Goal: Task Accomplishment & Management: Manage account settings

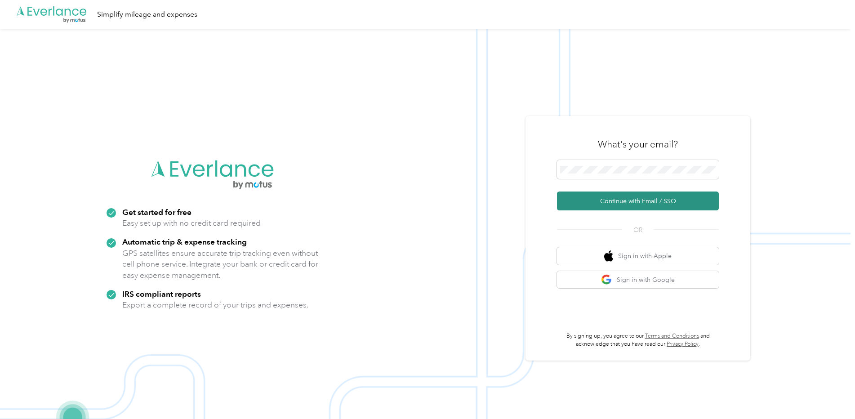
click at [628, 197] on button "Continue with Email / SSO" at bounding box center [638, 201] width 162 height 19
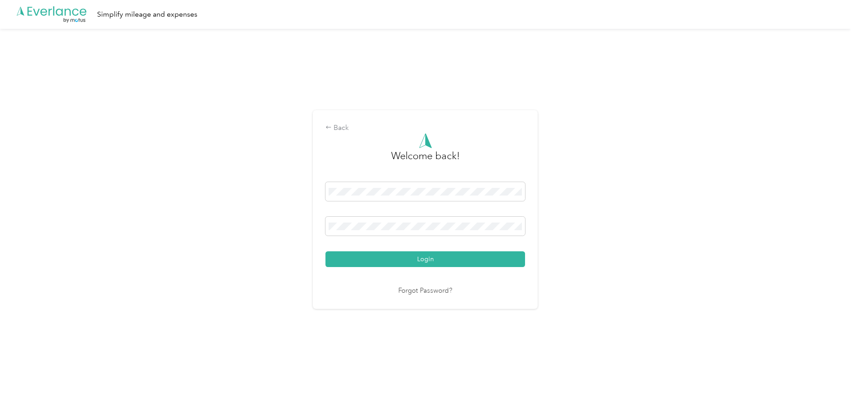
click at [267, 226] on div "Back Welcome back! Login Forgot Password?" at bounding box center [425, 213] width 851 height 369
click at [326, 251] on button "Login" at bounding box center [426, 259] width 200 height 16
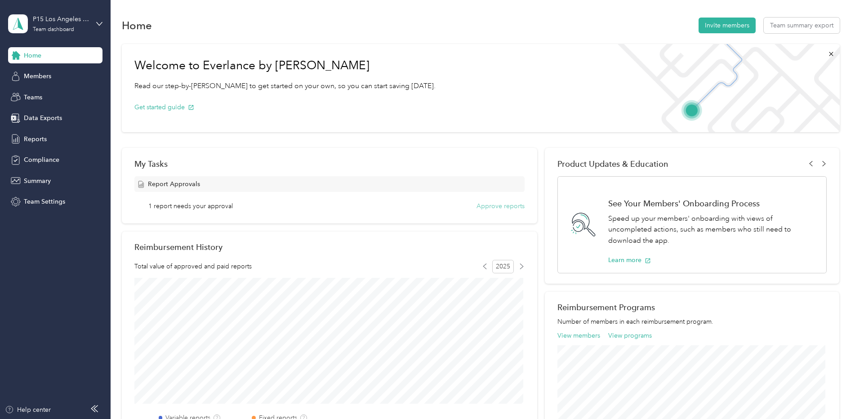
click at [511, 206] on button "Approve reports" at bounding box center [501, 205] width 48 height 9
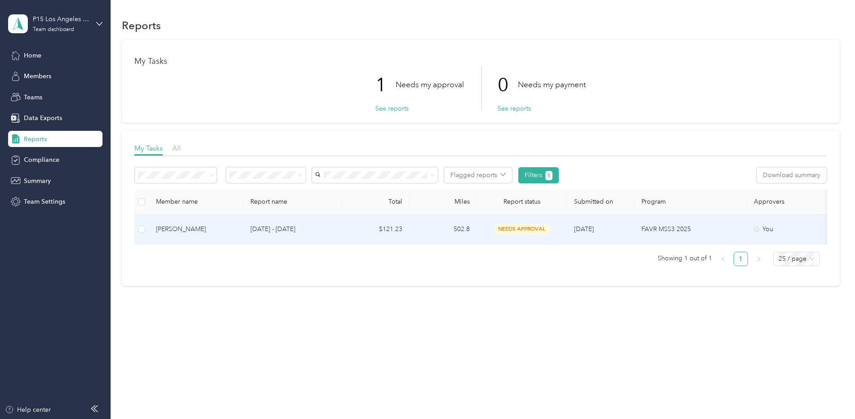
click at [177, 227] on div "[PERSON_NAME]" at bounding box center [196, 229] width 80 height 10
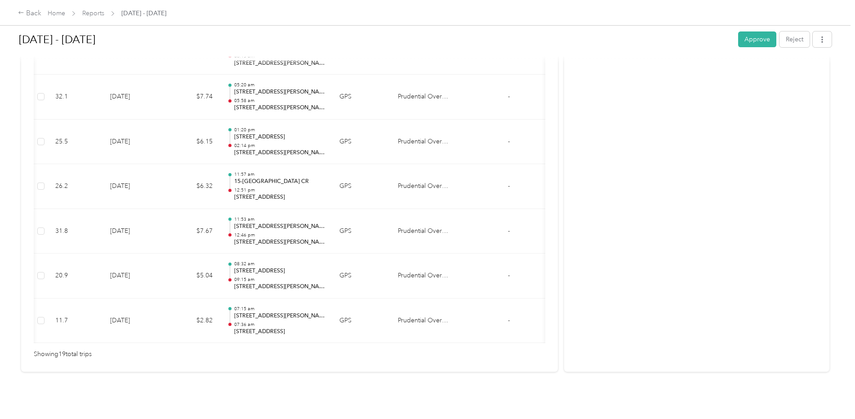
scroll to position [0, 15]
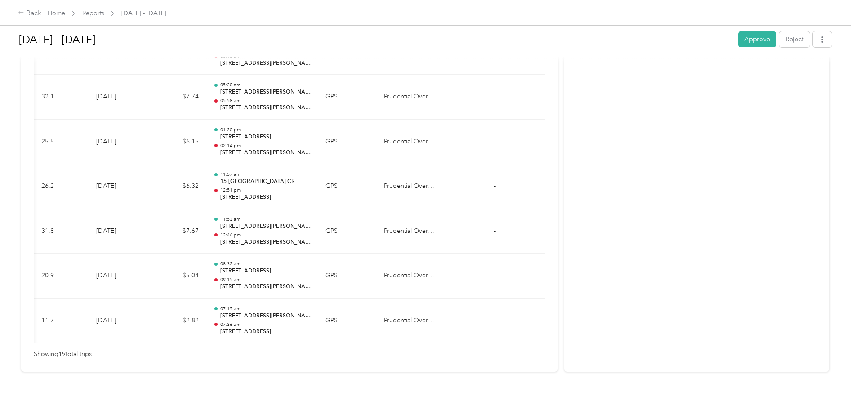
drag, startPoint x: 435, startPoint y: 339, endPoint x: 362, endPoint y: 336, distance: 73.3
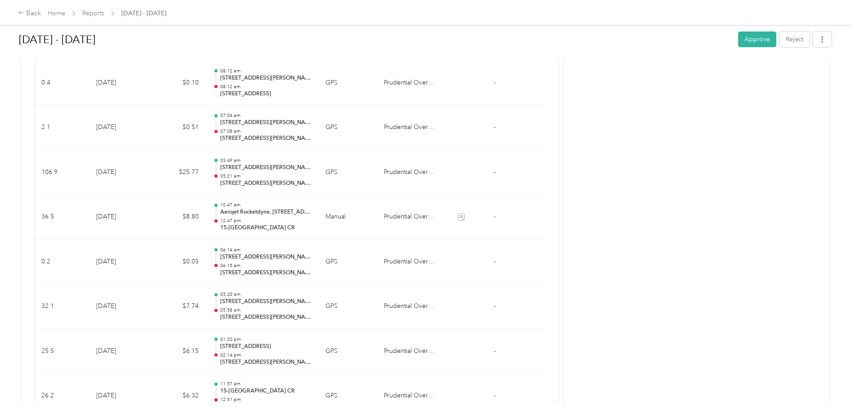
scroll to position [620, 0]
drag, startPoint x: 749, startPoint y: 42, endPoint x: 749, endPoint y: 47, distance: 4.9
click at [745, 45] on button "Approve" at bounding box center [757, 39] width 38 height 16
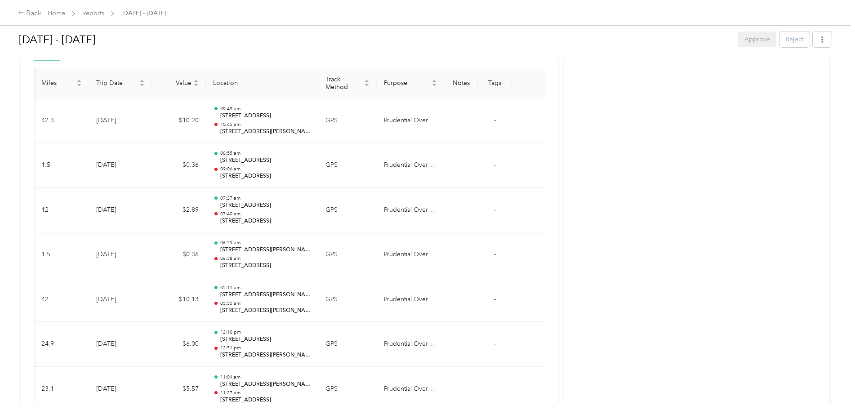
scroll to position [46, 0]
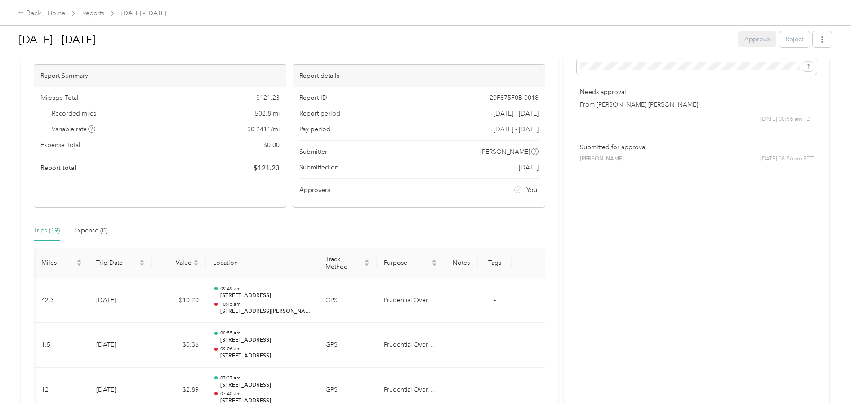
click at [756, 41] on div "Approve Reject" at bounding box center [785, 39] width 94 height 16
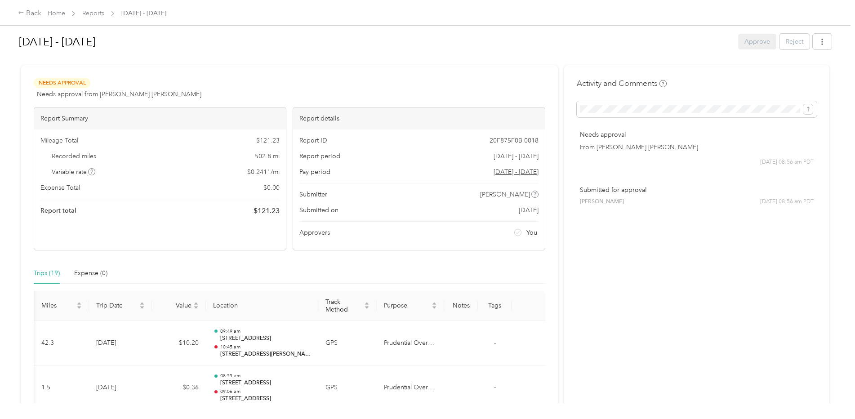
scroll to position [0, 0]
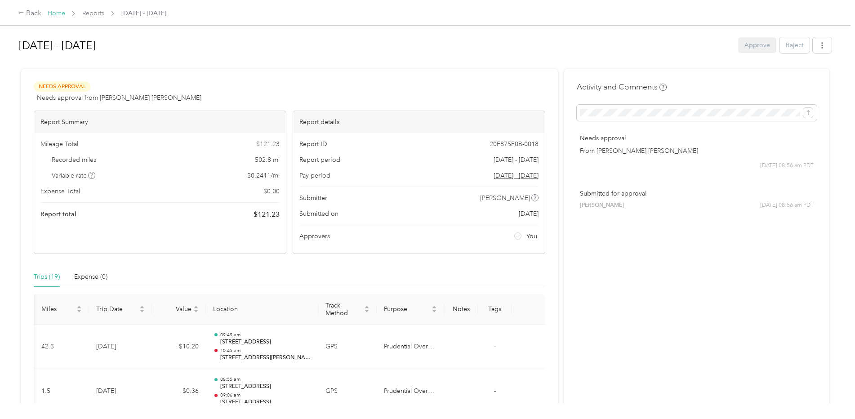
click at [63, 12] on link "Home" at bounding box center [57, 13] width 18 height 8
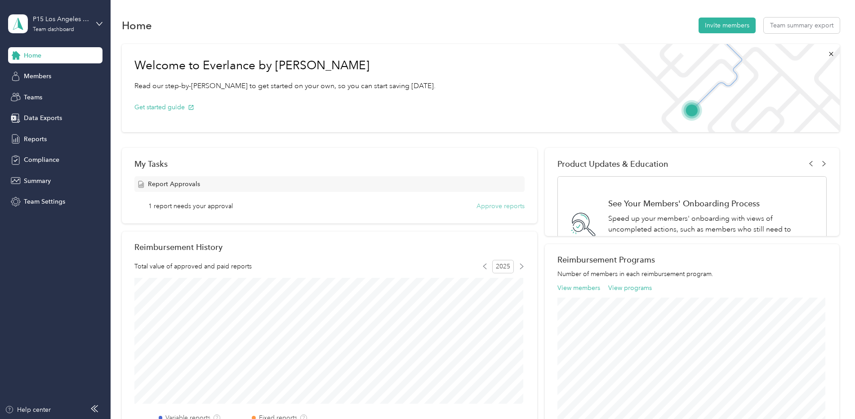
click at [496, 206] on button "Approve reports" at bounding box center [501, 205] width 48 height 9
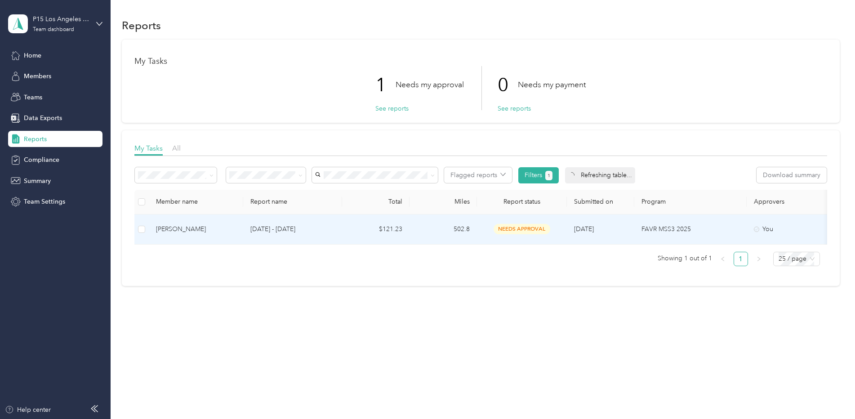
click at [175, 230] on div "[PERSON_NAME]" at bounding box center [196, 229] width 80 height 10
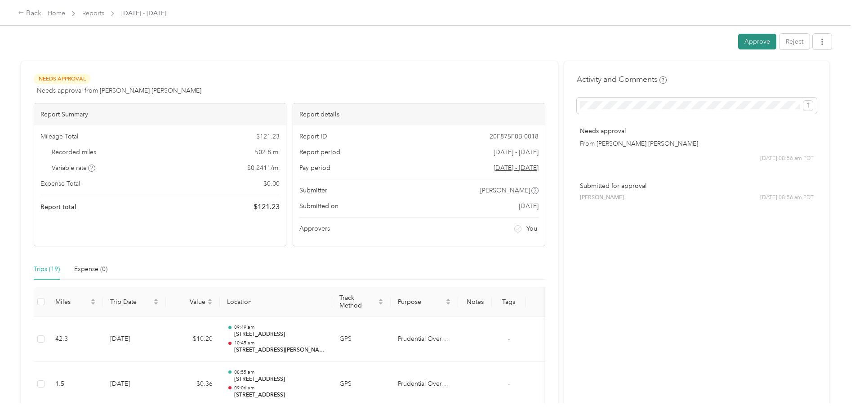
click at [754, 42] on button "Approve" at bounding box center [757, 42] width 38 height 16
